Goal: Task Accomplishment & Management: Manage account settings

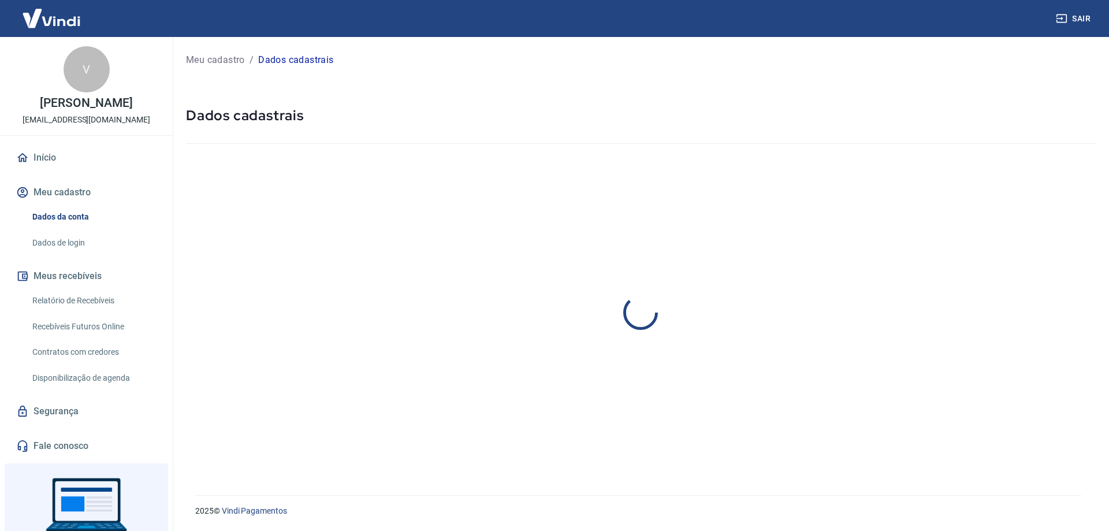
select select "MG"
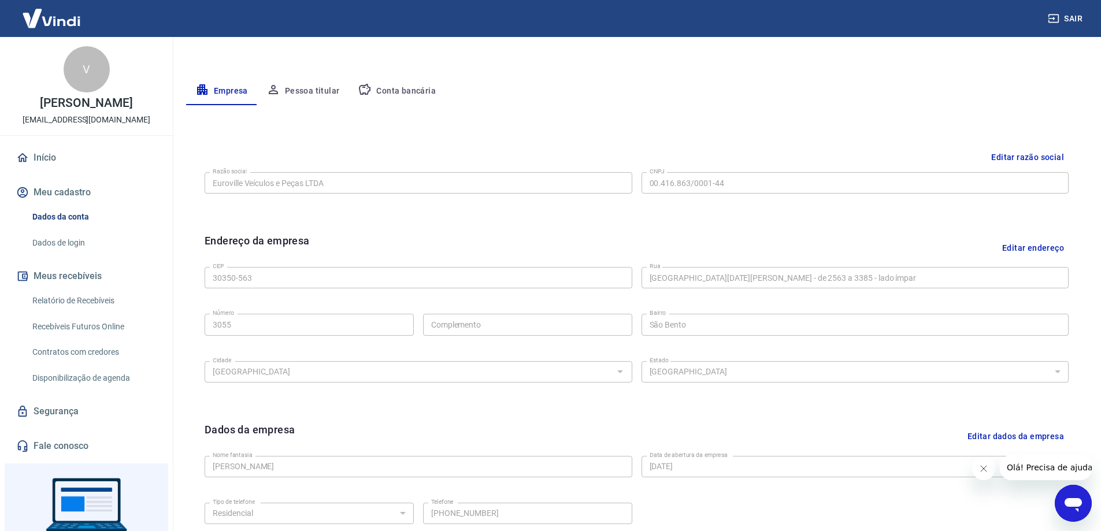
scroll to position [187, 0]
click at [361, 355] on div "CEP 30350-563 CEP Rua Avenida Raja Gabaglia - de 2563 a 3385 - lado ímpar Rua N…" at bounding box center [637, 324] width 864 height 122
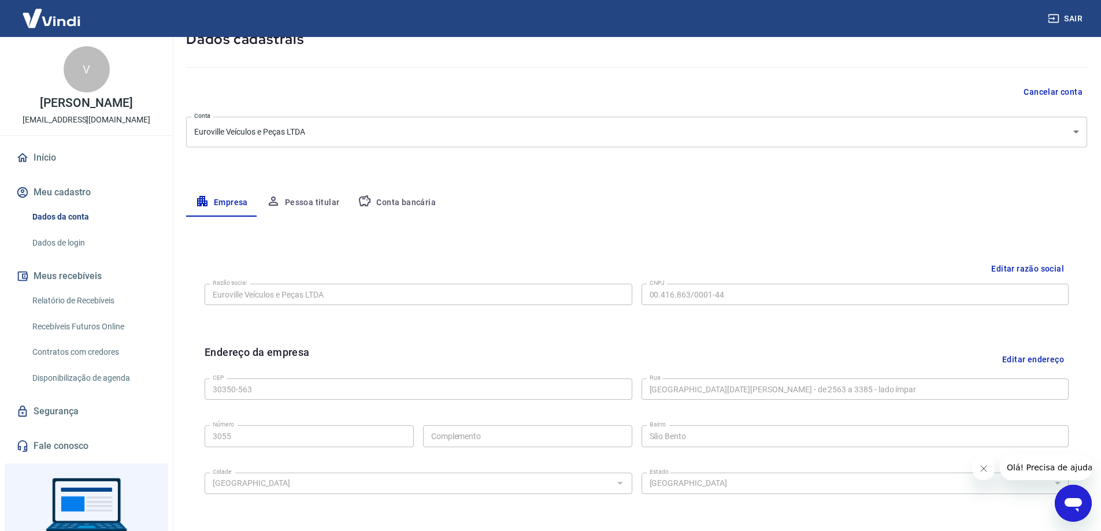
scroll to position [71, 0]
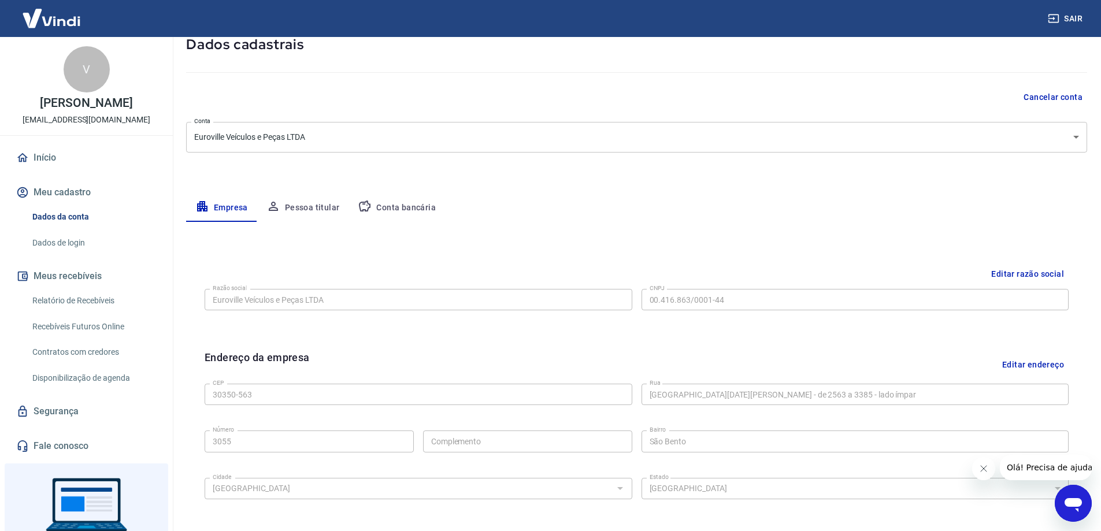
click at [412, 204] on button "Conta bancária" at bounding box center [396, 208] width 96 height 28
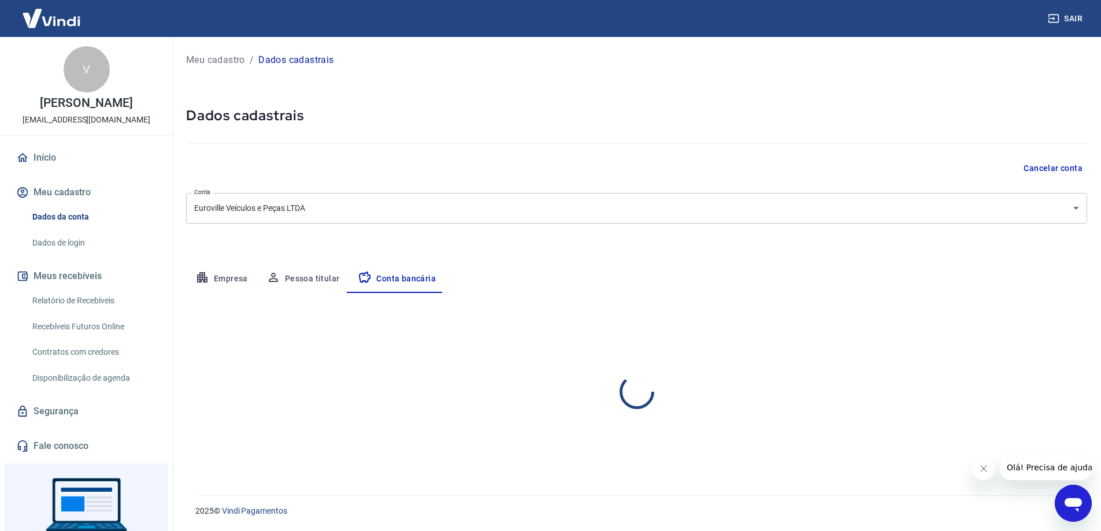
scroll to position [0, 0]
select select "1"
click at [322, 282] on button "Pessoa titular" at bounding box center [303, 279] width 92 height 28
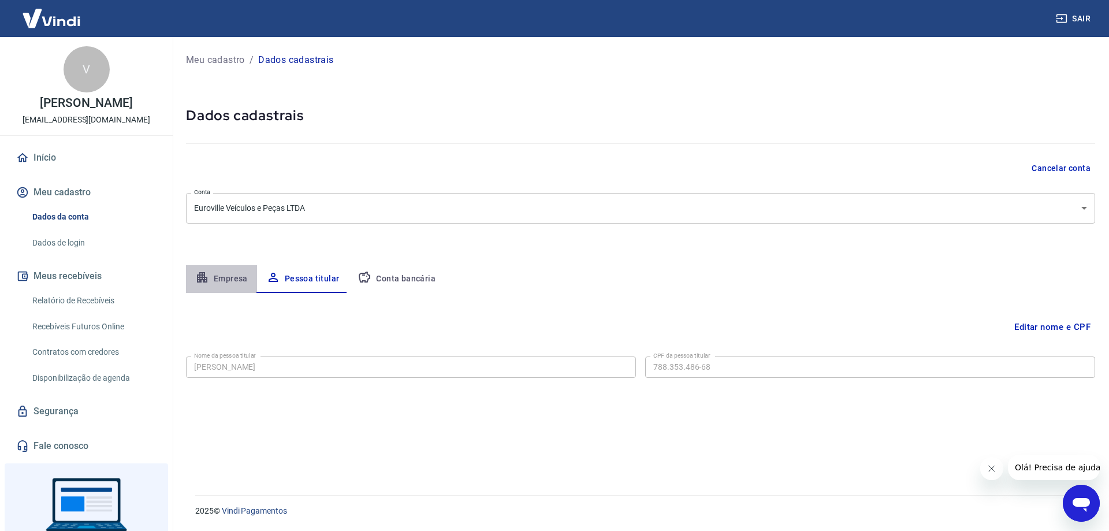
click at [224, 277] on button "Empresa" at bounding box center [221, 279] width 71 height 28
select select "MG"
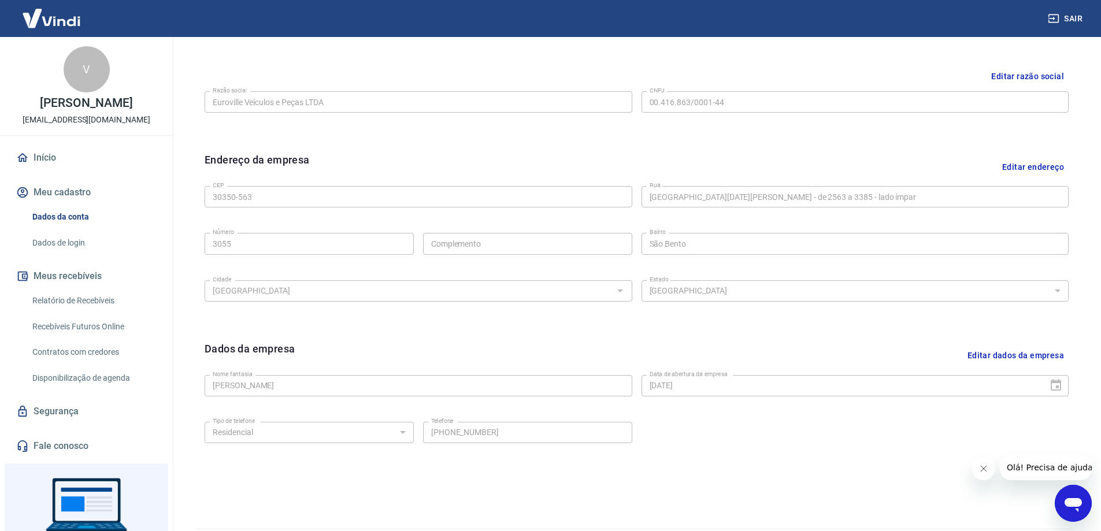
scroll to position [289, 0]
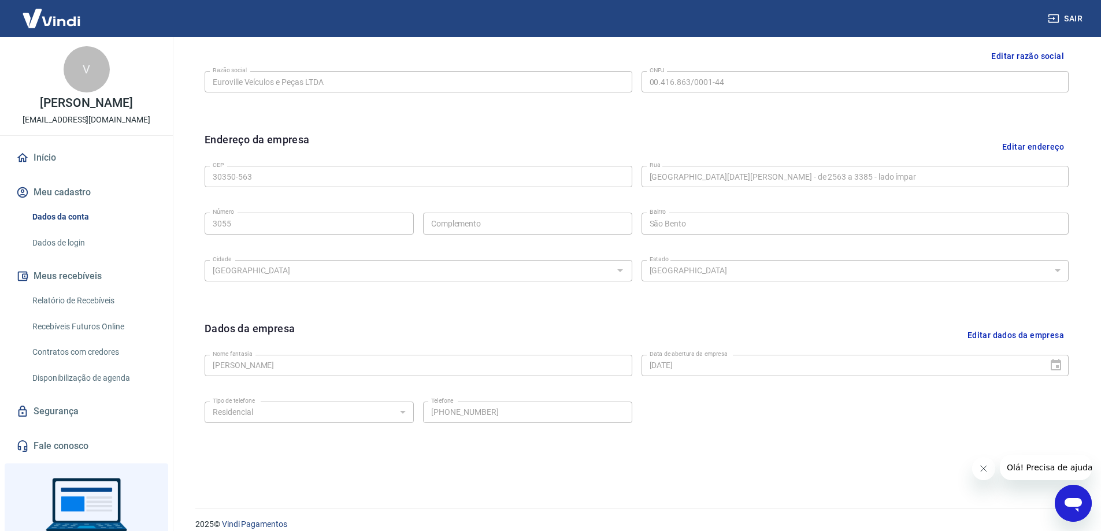
click at [1011, 333] on button "Editar dados da empresa" at bounding box center [1016, 335] width 106 height 29
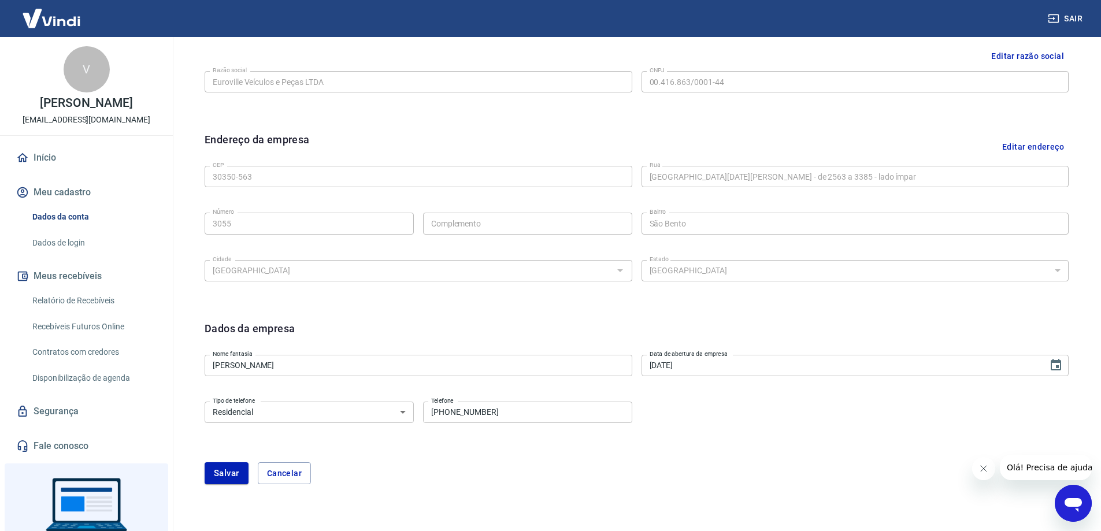
click at [427, 366] on input "Viviane Maria dos Santos" at bounding box center [419, 365] width 428 height 21
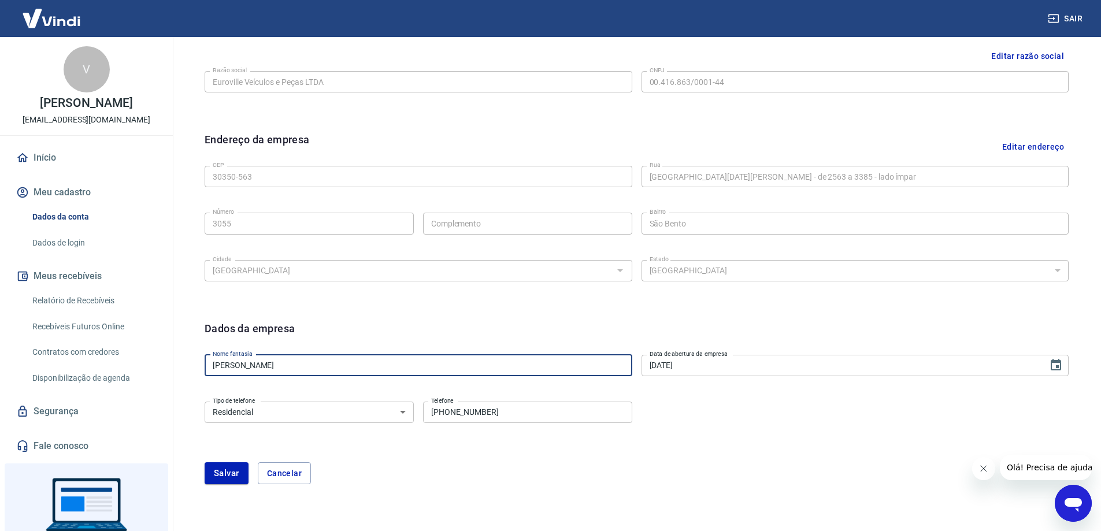
click at [427, 366] on input "Viviane Maria dos Santos" at bounding box center [419, 365] width 428 height 21
click at [426, 367] on input "Viviane Maria dos Santos" at bounding box center [419, 365] width 428 height 21
type input "Euroville Veículos e Pelas LTDA"
click at [218, 469] on button "Salvar" at bounding box center [227, 473] width 44 height 22
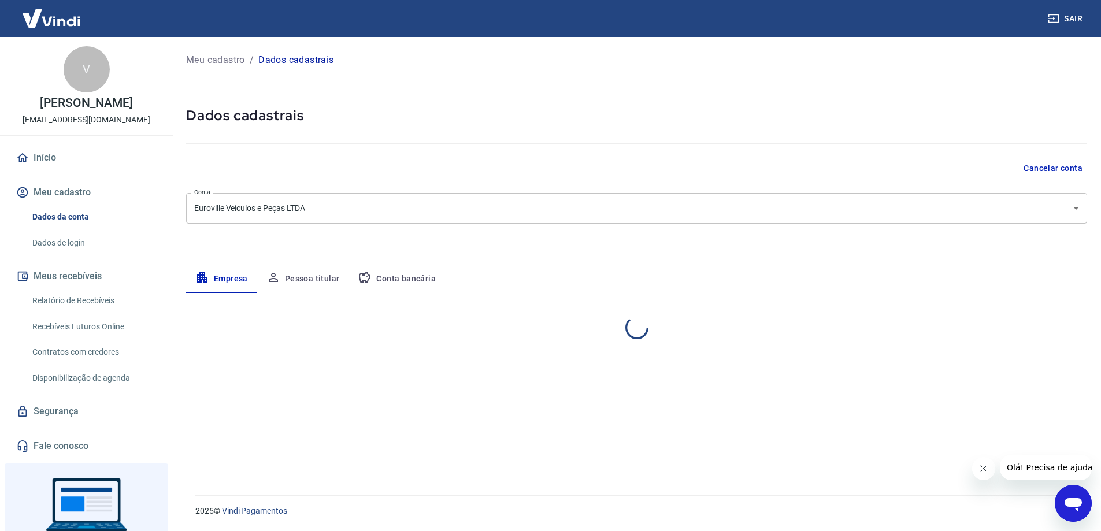
scroll to position [0, 0]
select select "MG"
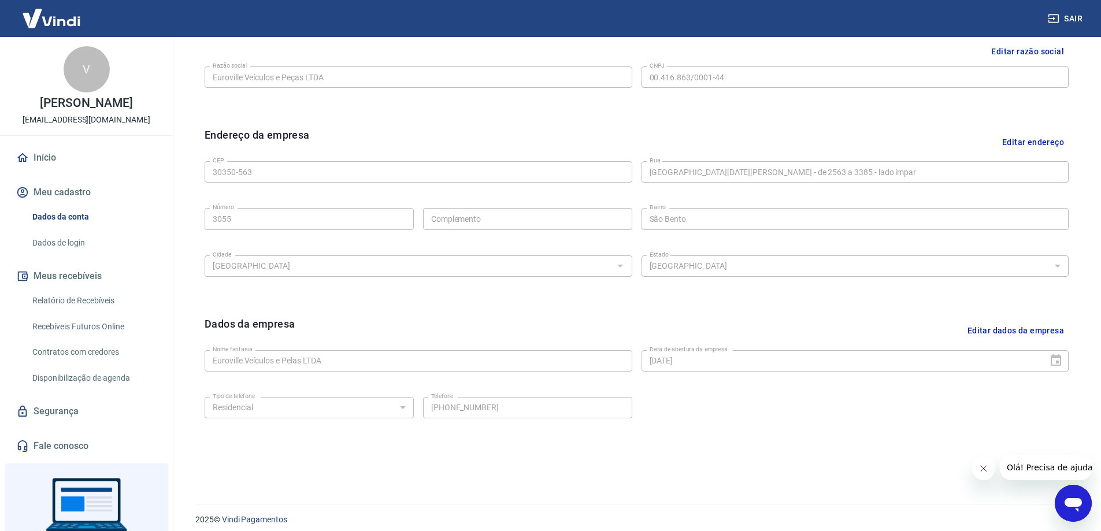
scroll to position [302, 0]
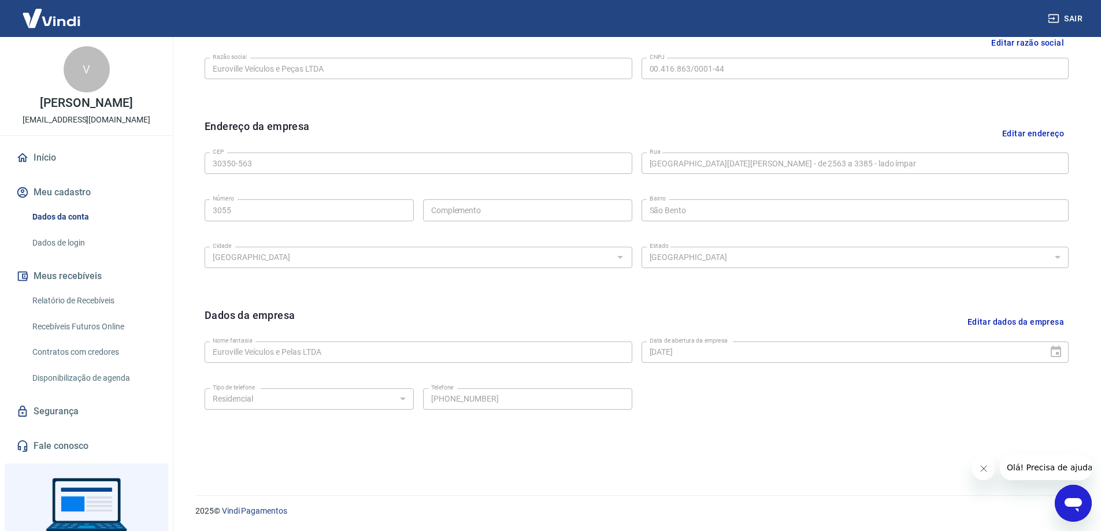
click at [982, 470] on icon "Fechar mensagem da empresa" at bounding box center [982, 468] width 9 height 9
